Goal: Transaction & Acquisition: Purchase product/service

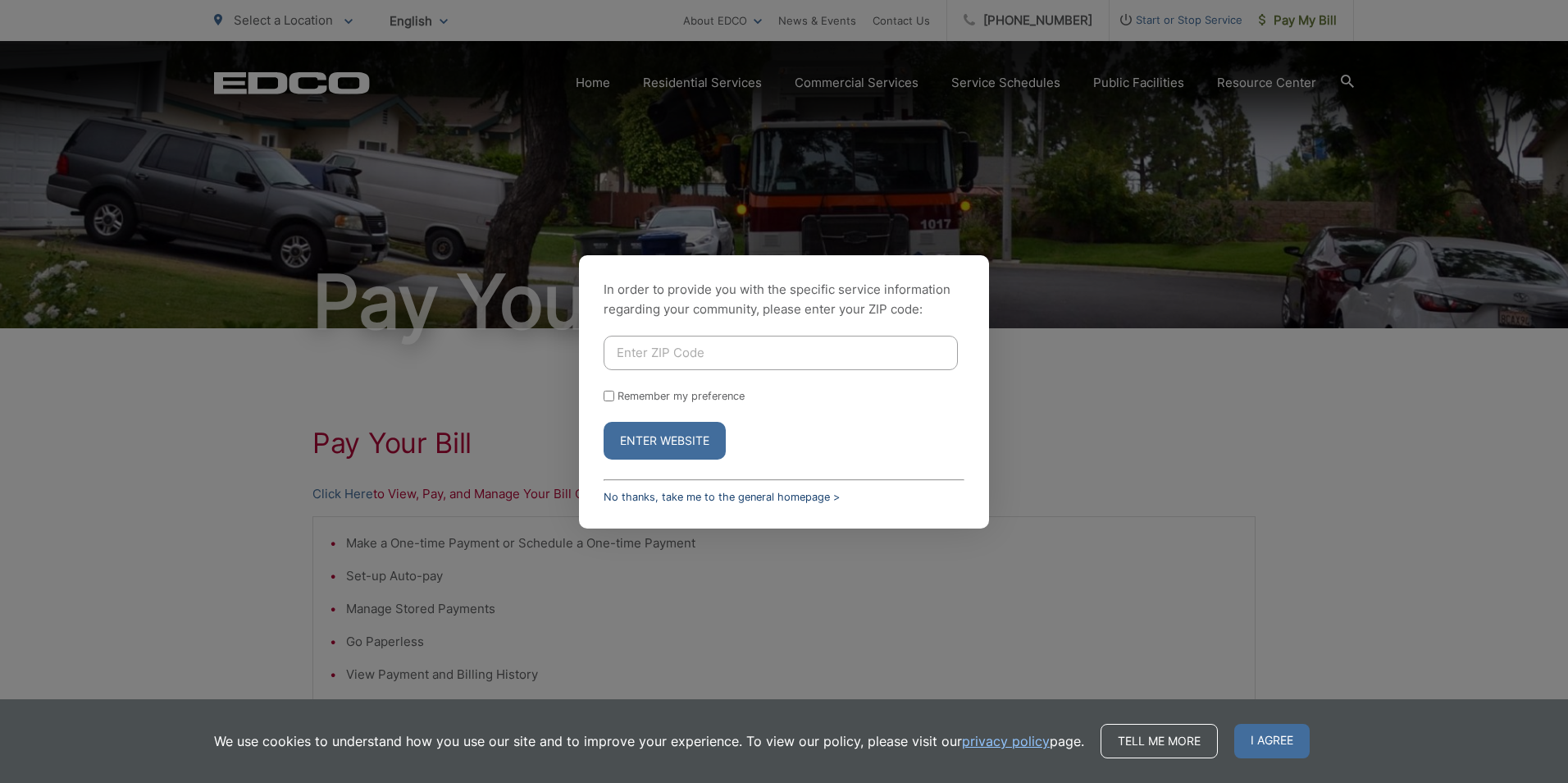
click at [690, 494] on link "No thanks, take me to the general homepage >" at bounding box center [722, 496] width 236 height 12
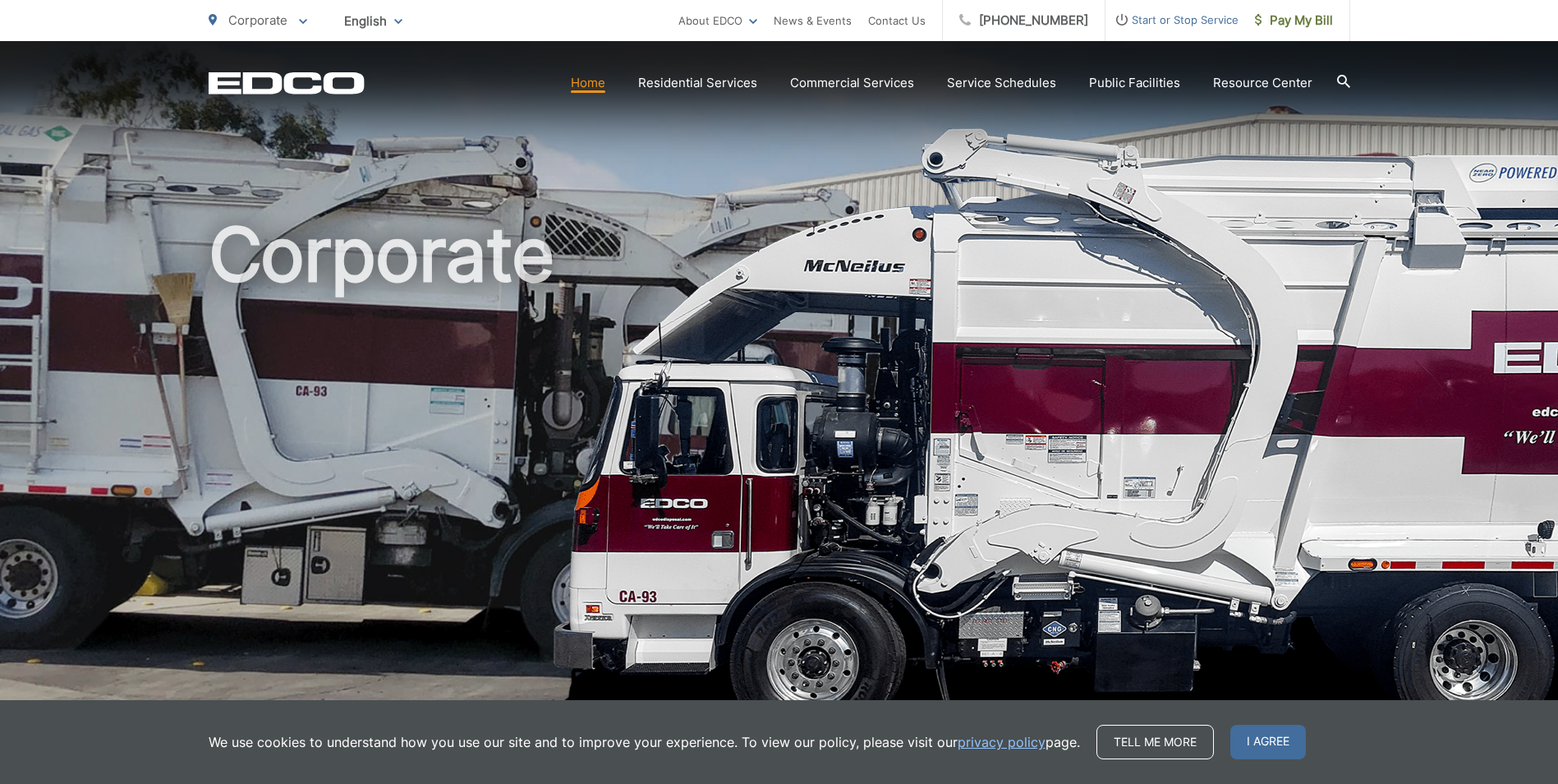
drag, startPoint x: 1281, startPoint y: 738, endPoint x: 1275, endPoint y: 684, distance: 54.3
click at [1281, 737] on span "I agree" at bounding box center [1268, 742] width 75 height 35
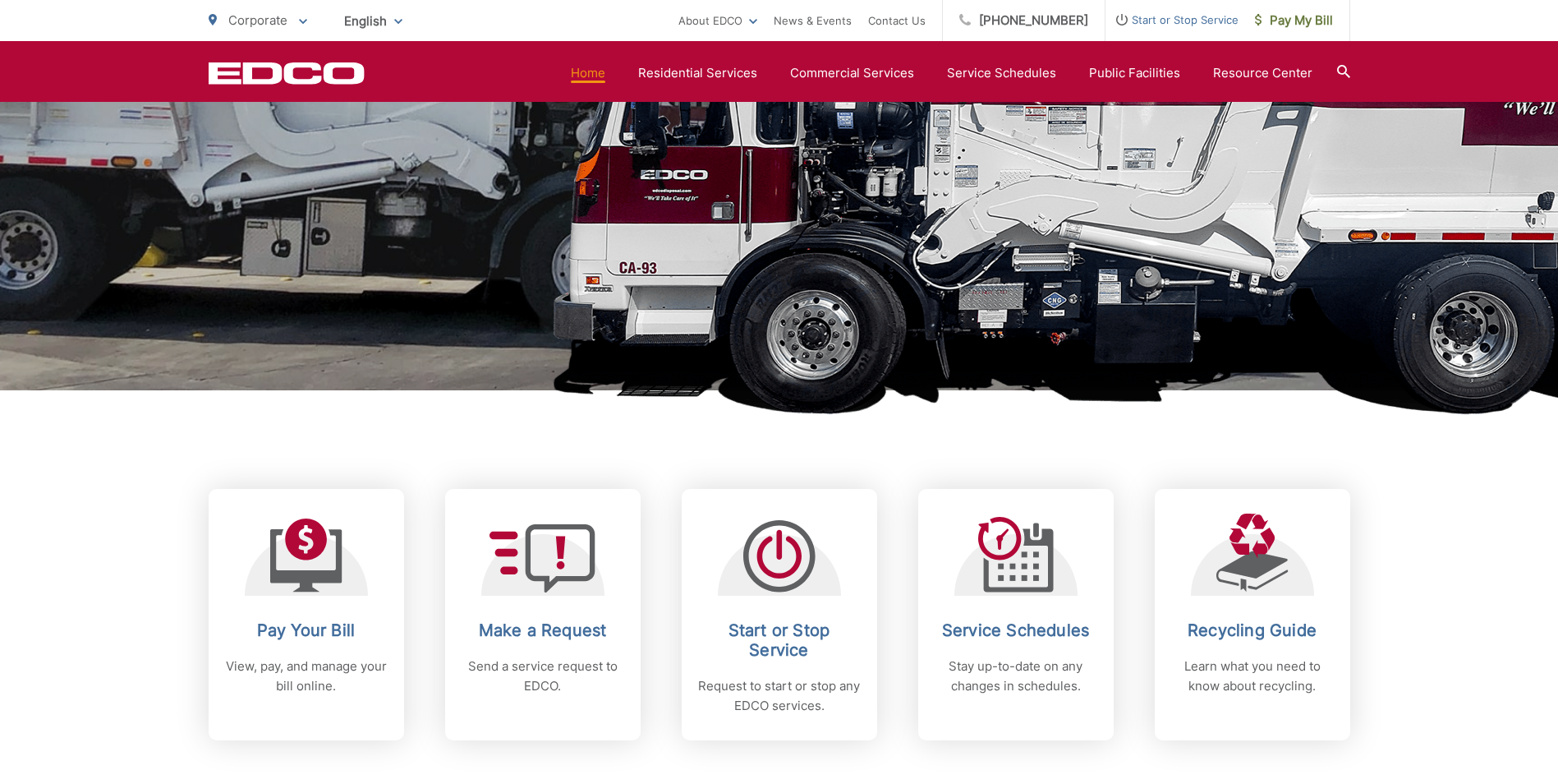
scroll to position [462, 0]
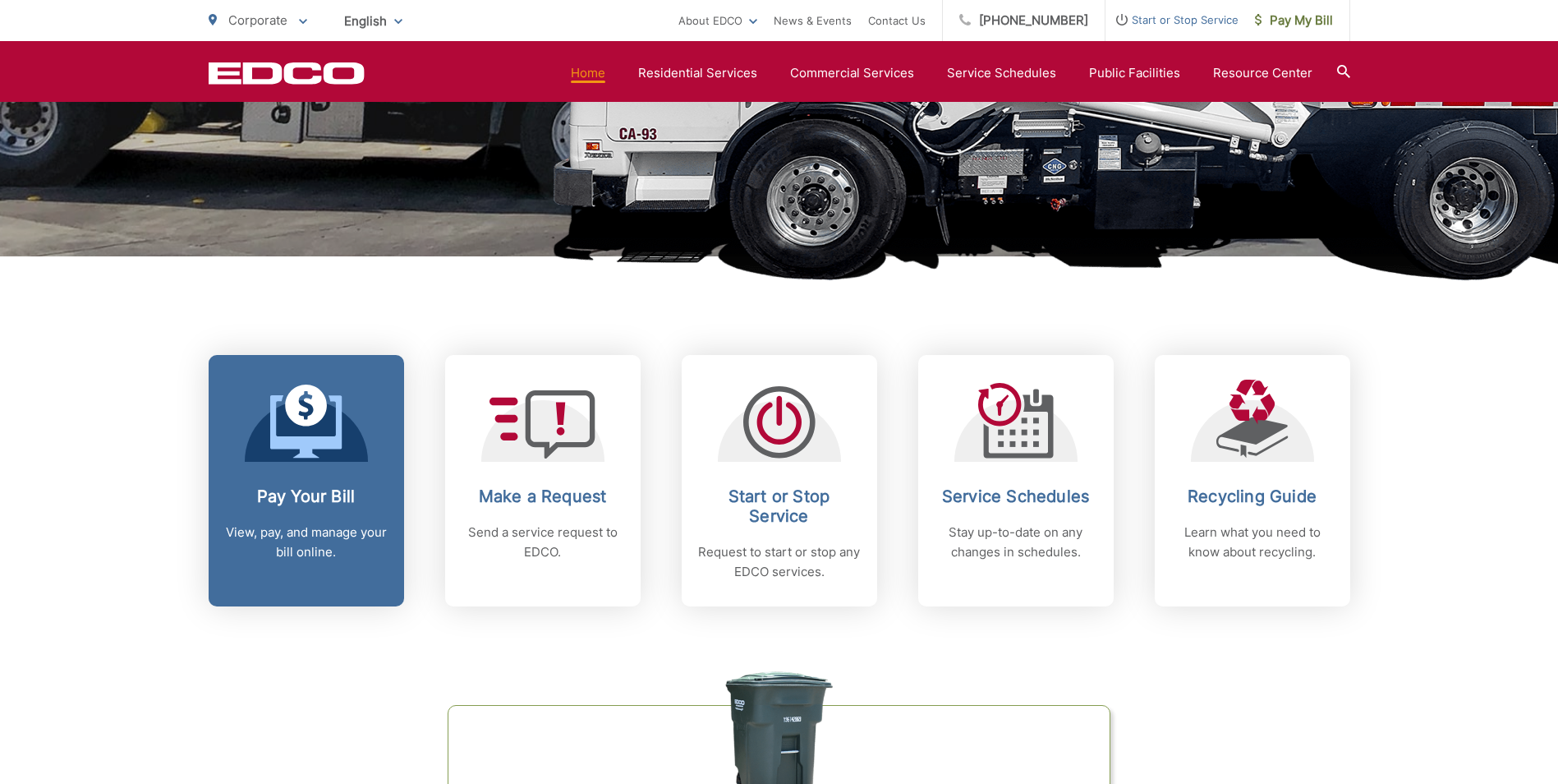
click at [319, 469] on link "Pay Your Bill View, pay, and manage your bill online." at bounding box center [306, 481] width 195 height 252
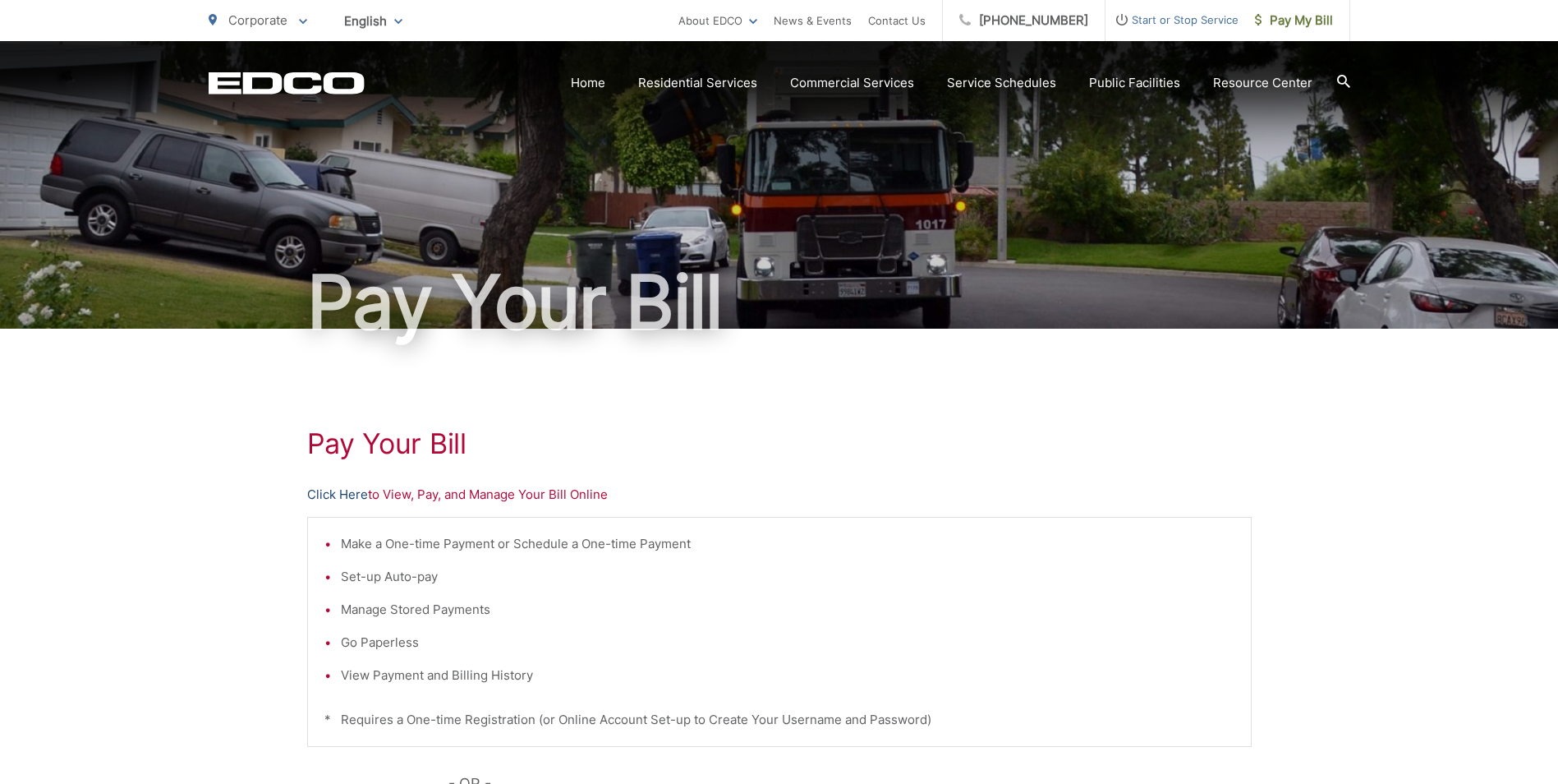
click at [333, 494] on link "Click Here" at bounding box center [337, 494] width 61 height 20
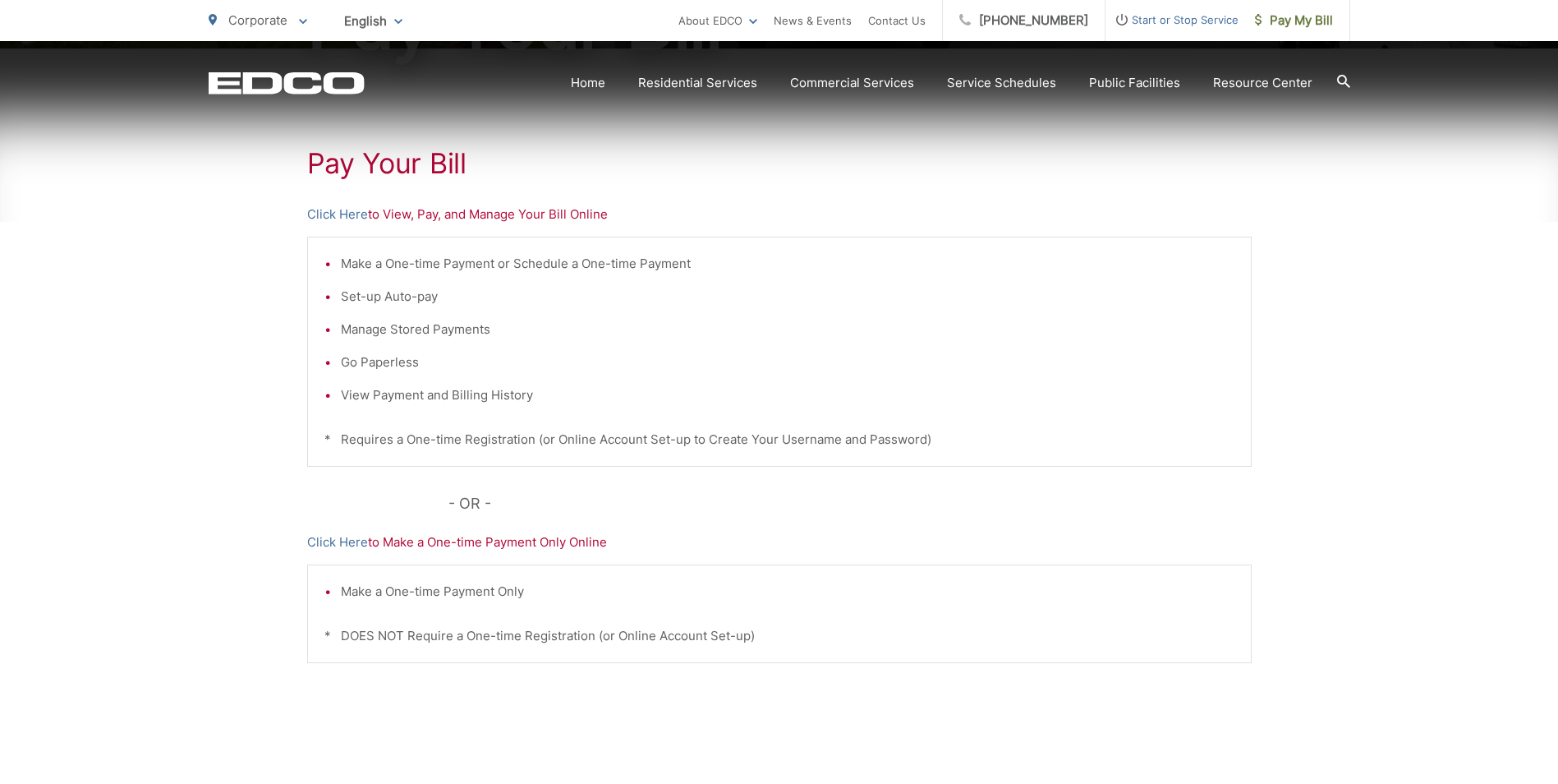
scroll to position [282, 0]
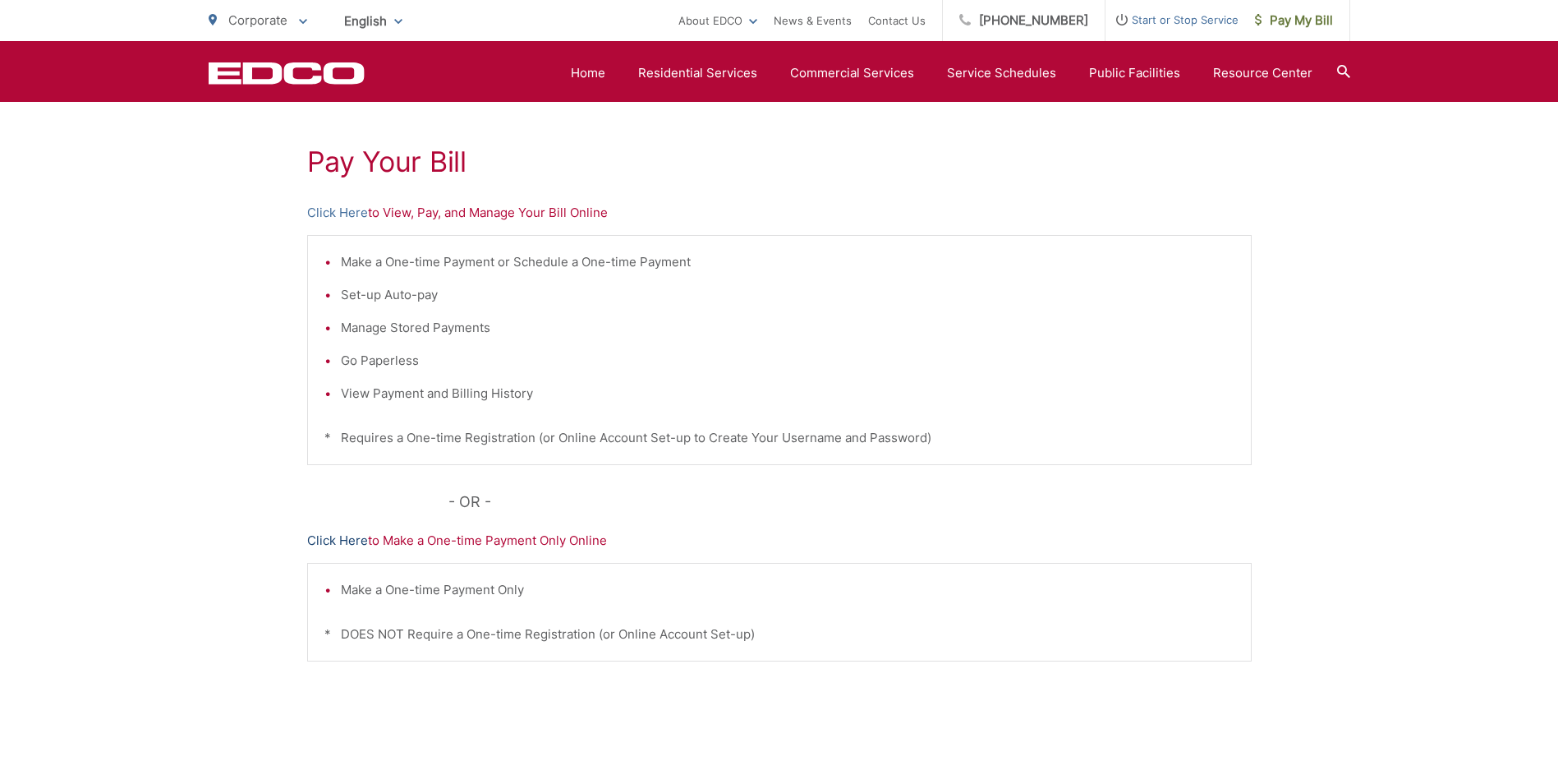
click at [346, 538] on link "Click Here" at bounding box center [337, 540] width 61 height 20
